Goal: Task Accomplishment & Management: Manage account settings

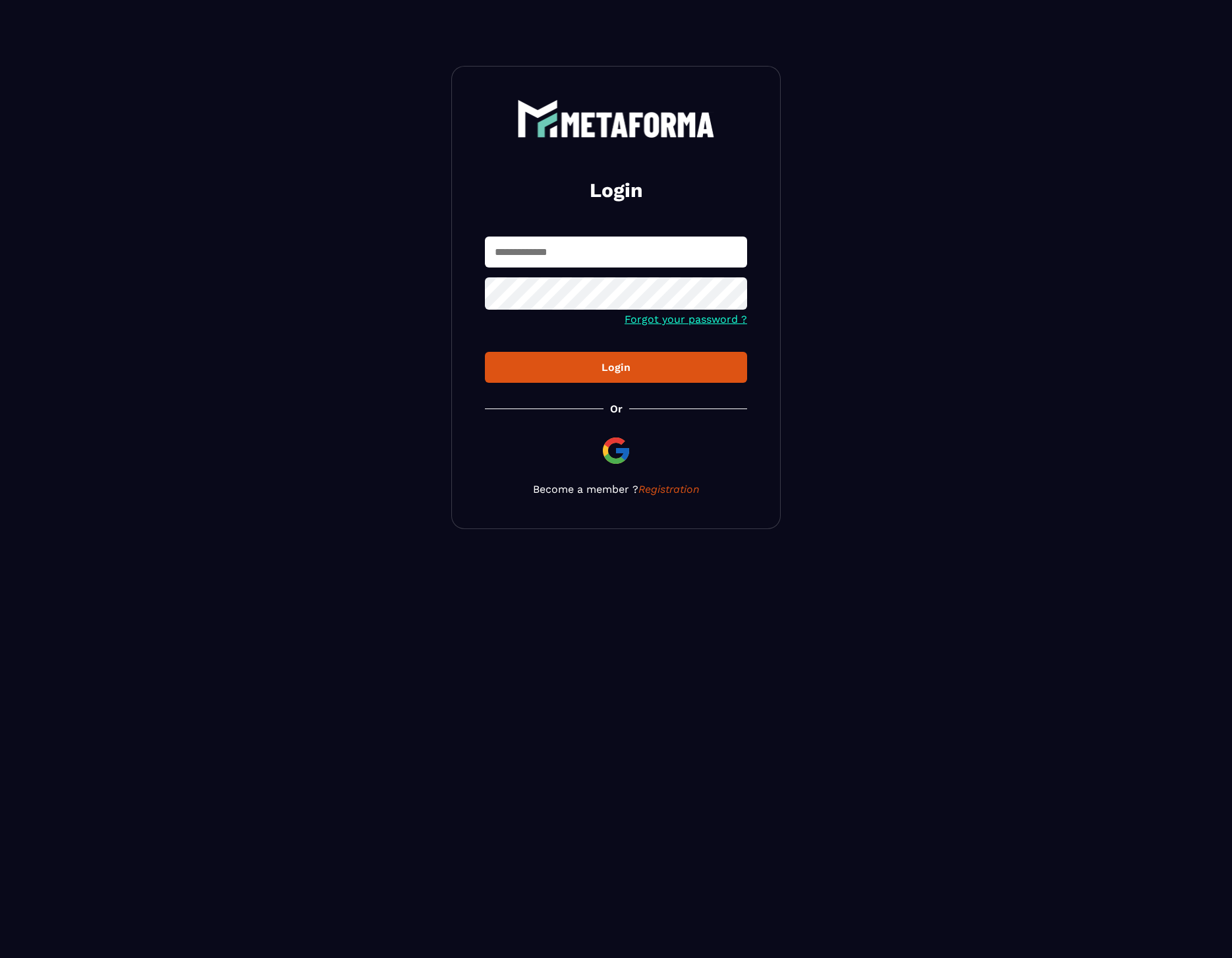
click at [563, 248] on input "text" at bounding box center [616, 252] width 262 height 31
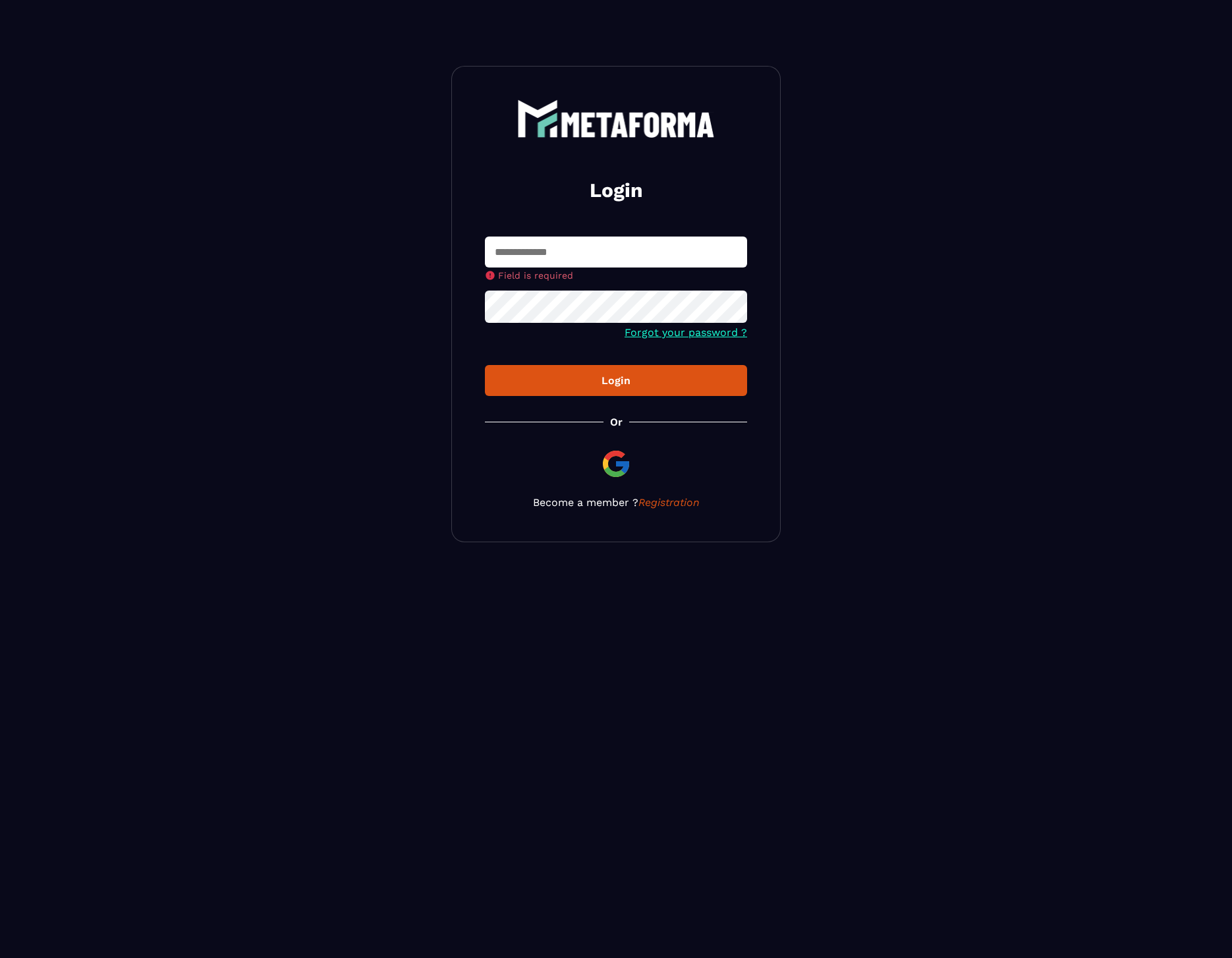
click at [665, 242] on input "text" at bounding box center [616, 252] width 262 height 31
type input "**********"
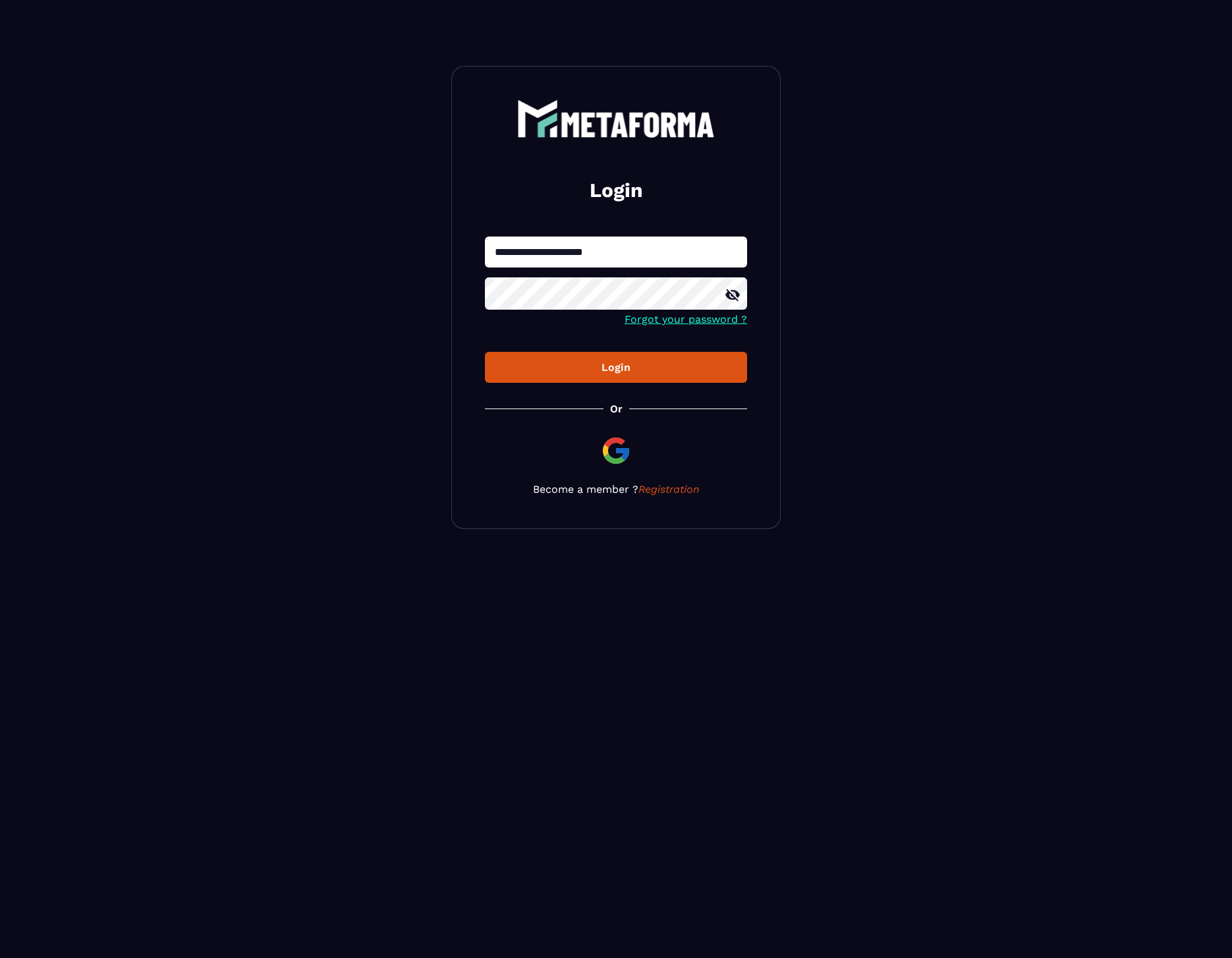
click at [498, 372] on div "Login" at bounding box center [616, 367] width 241 height 13
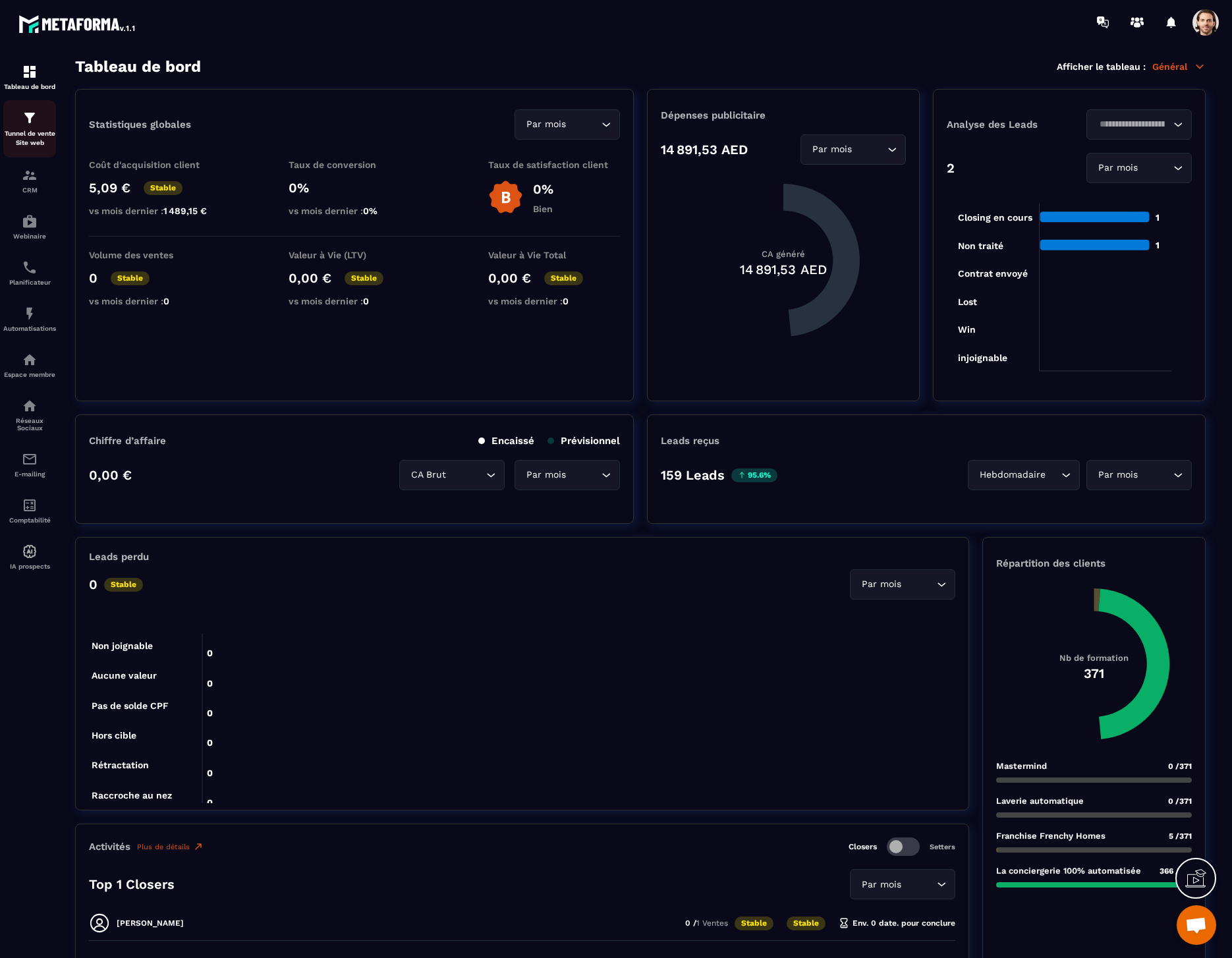
click at [46, 135] on p "Tunnel de vente Site web" at bounding box center [29, 138] width 53 height 19
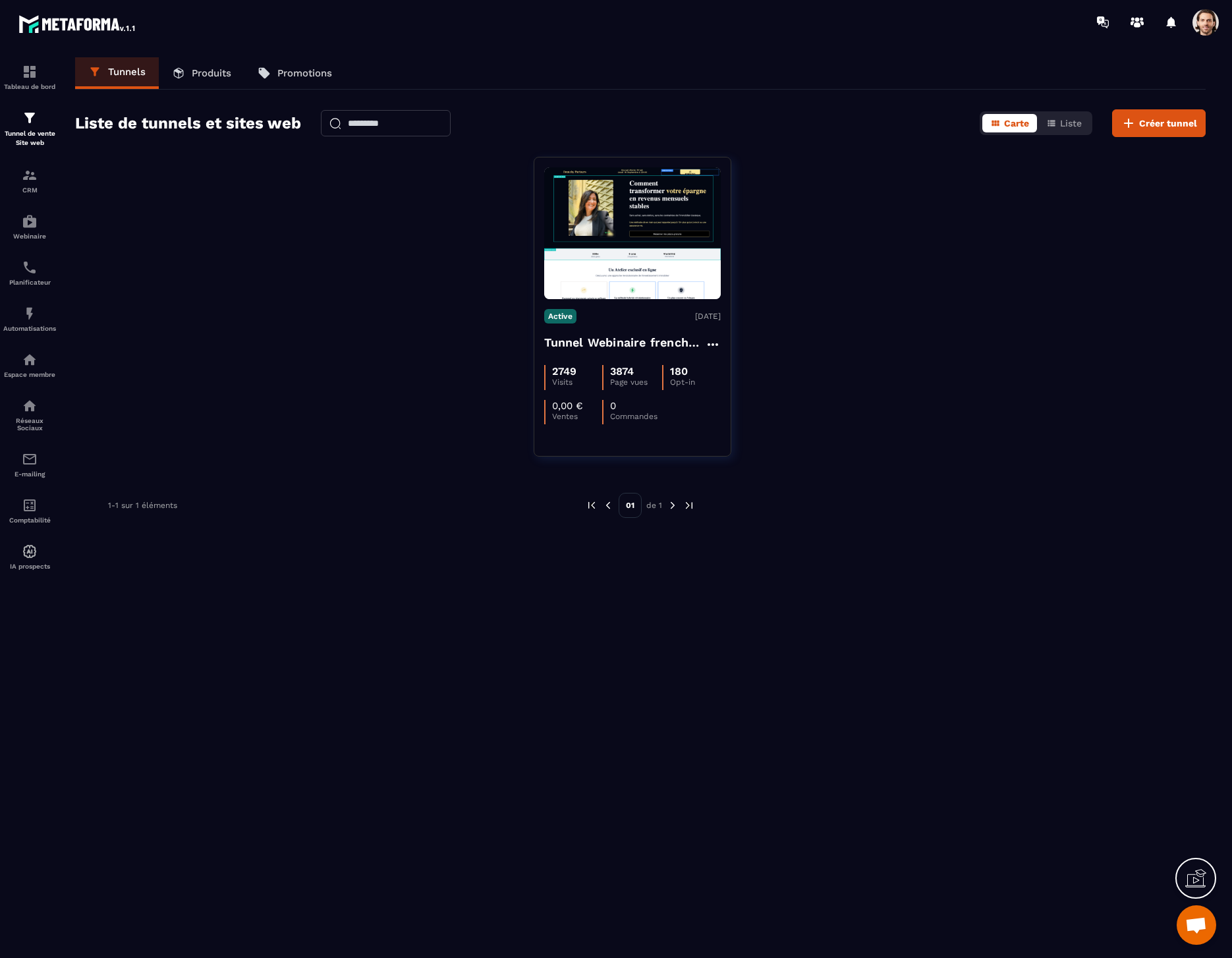
click at [1207, 18] on span at bounding box center [1205, 22] width 26 height 26
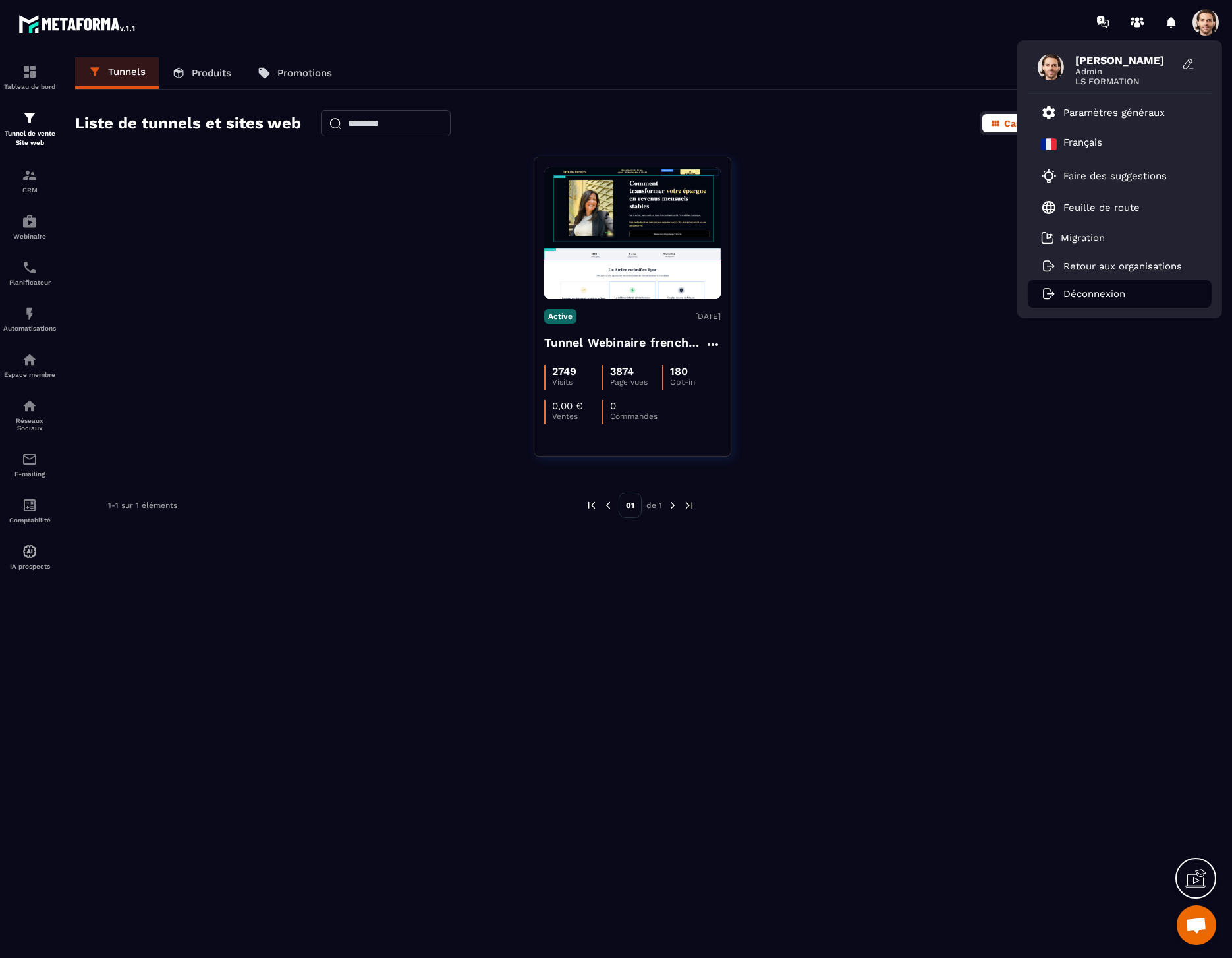
click at [1098, 301] on li "Déconnexion" at bounding box center [1119, 294] width 184 height 27
